Goal: Navigation & Orientation: Understand site structure

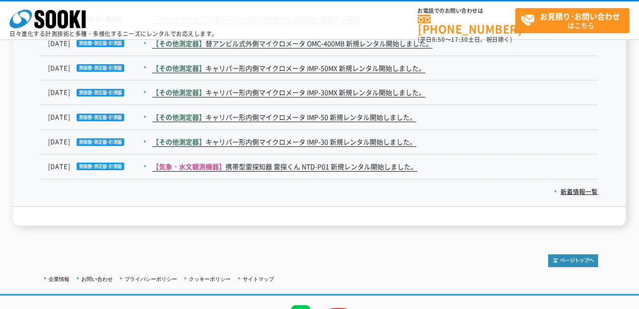
scroll to position [1685, 0]
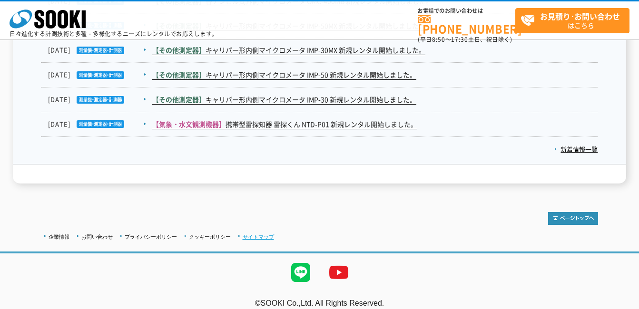
click at [256, 234] on link "サイトマップ" at bounding box center [258, 237] width 31 height 6
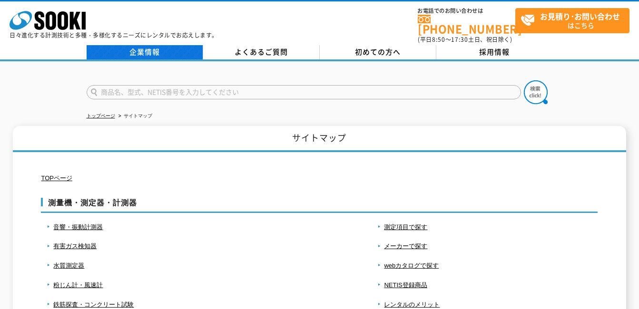
click at [166, 48] on link "企業情報" at bounding box center [145, 52] width 117 height 14
